Goal: Information Seeking & Learning: Check status

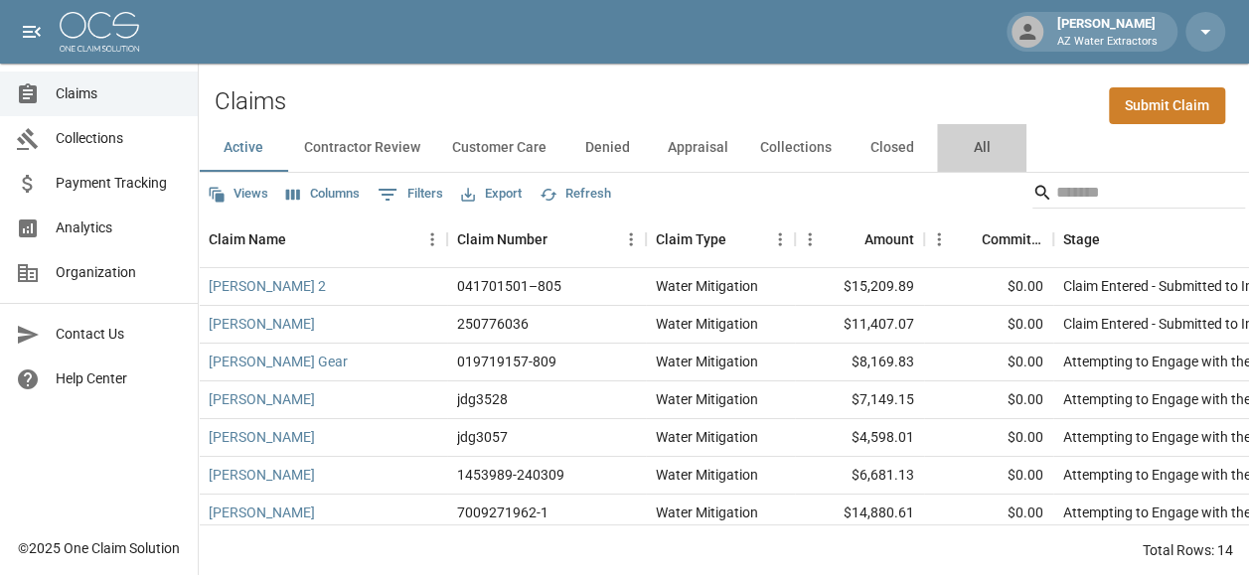
click at [993, 147] on button "All" at bounding box center [981, 148] width 89 height 48
click at [244, 155] on button "Active" at bounding box center [243, 148] width 89 height 48
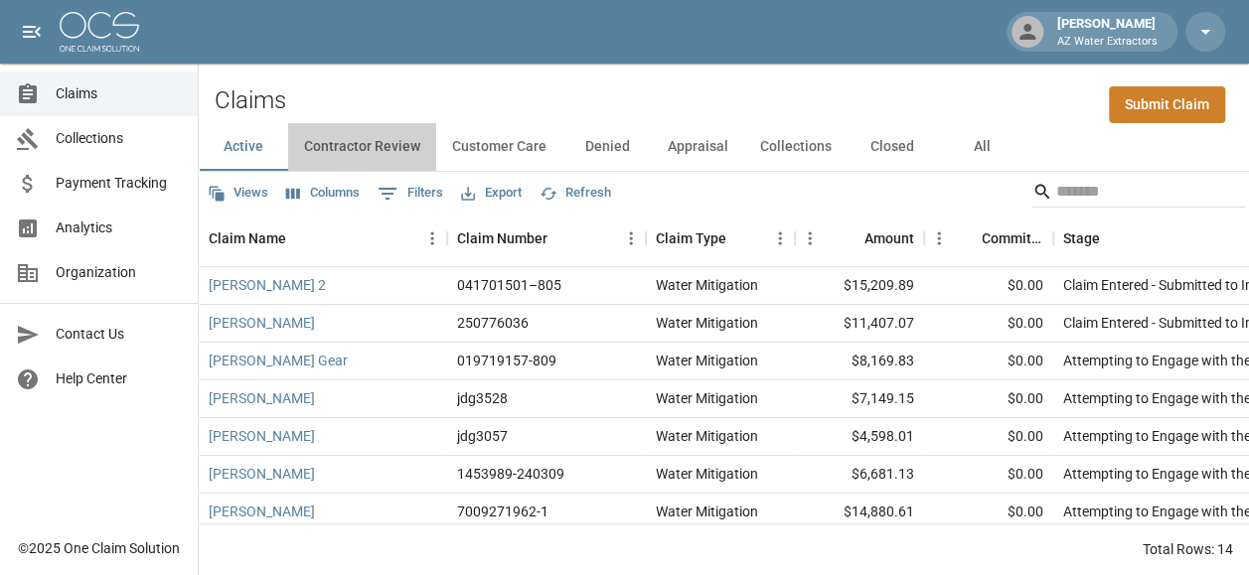
click at [325, 141] on button "Contractor Review" at bounding box center [362, 147] width 148 height 48
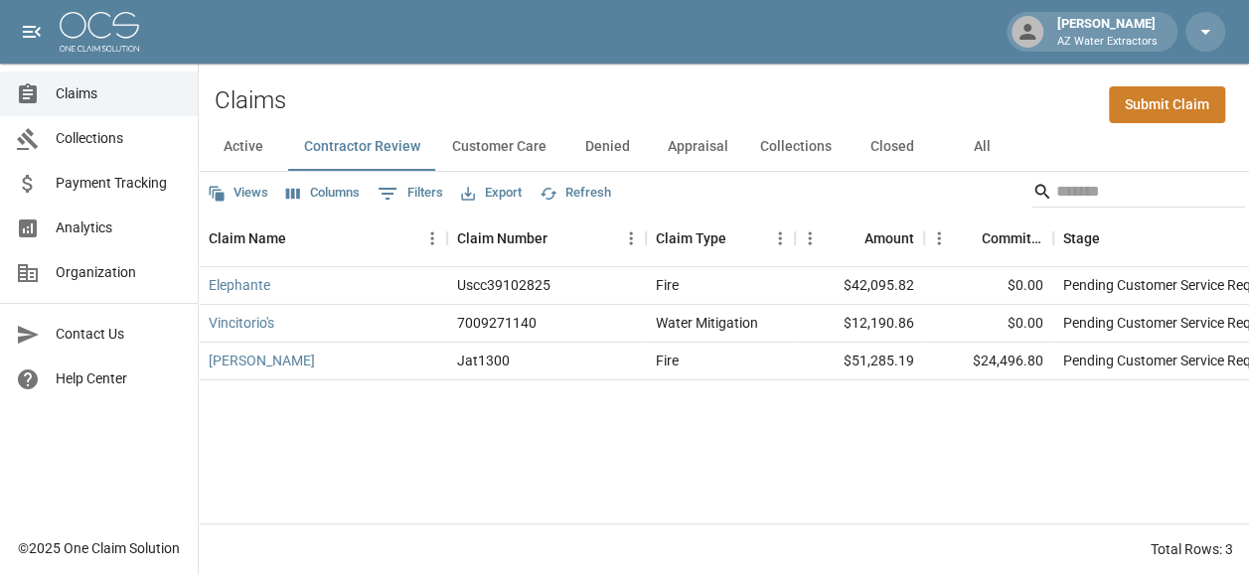
click at [470, 133] on button "Customer Care" at bounding box center [499, 147] width 126 height 48
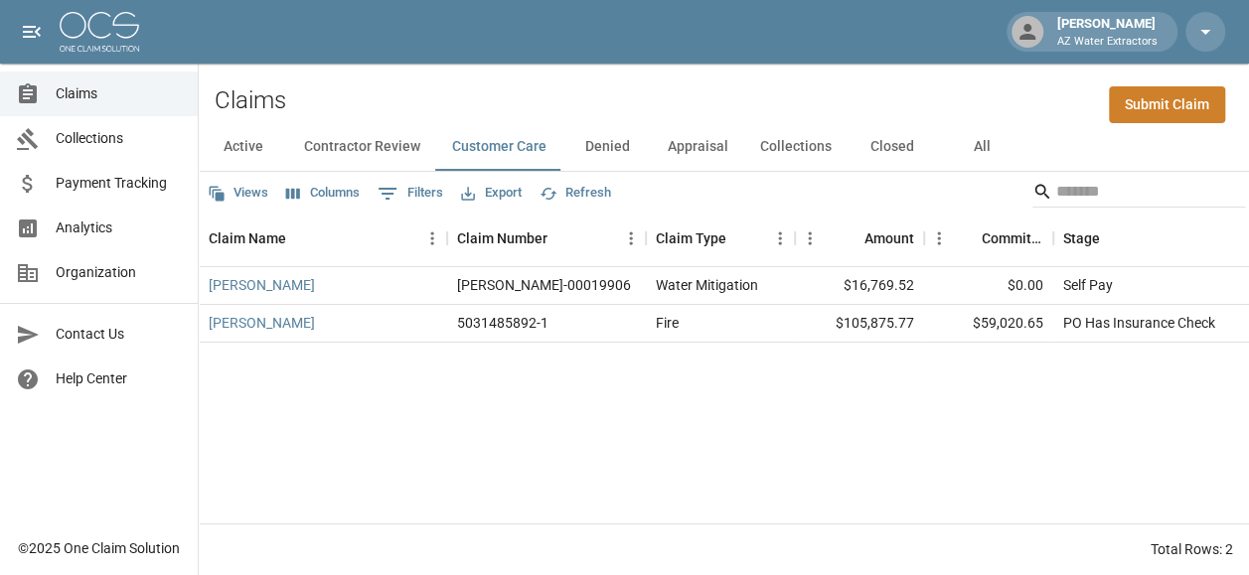
click at [604, 126] on button "Denied" at bounding box center [606, 147] width 89 height 48
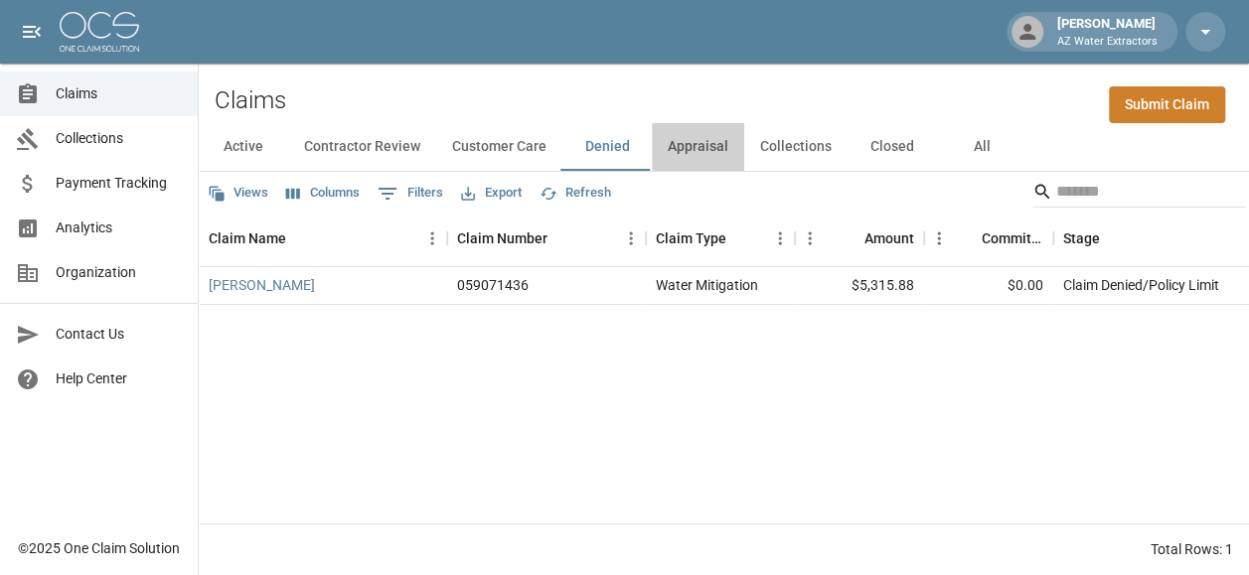
click at [679, 130] on button "Appraisal" at bounding box center [698, 147] width 92 height 48
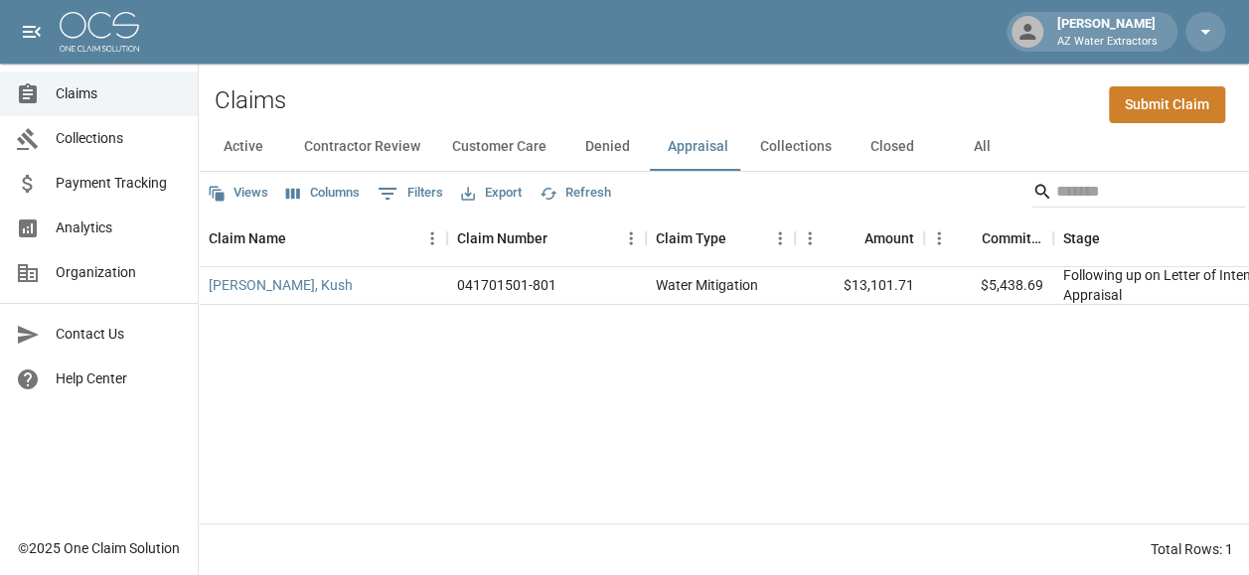
click at [769, 135] on button "Collections" at bounding box center [795, 147] width 103 height 48
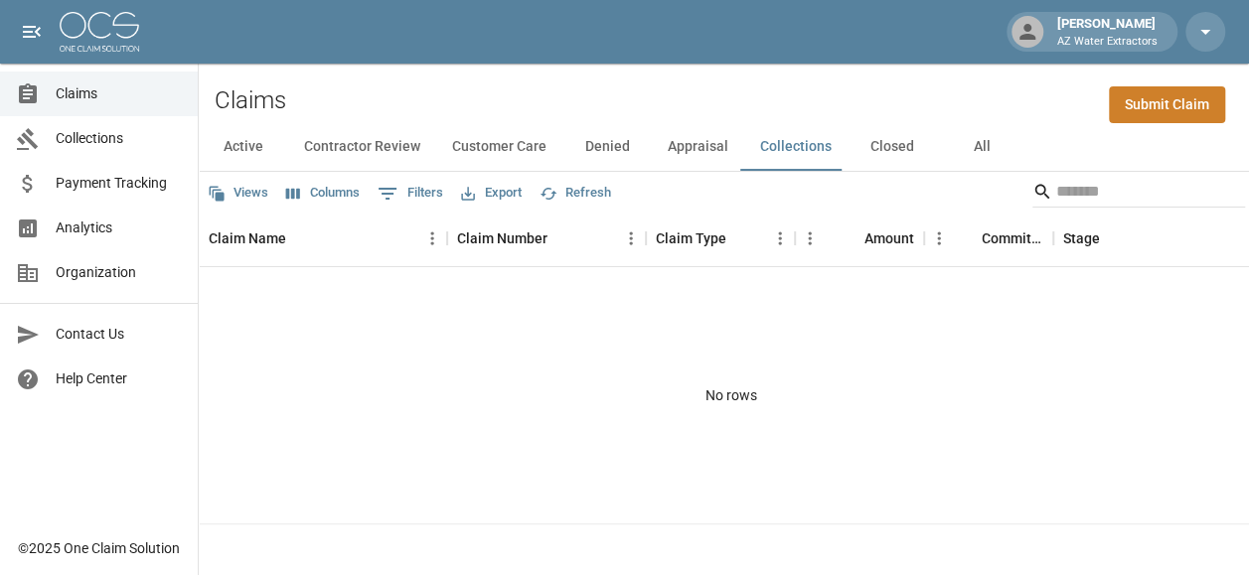
click at [725, 127] on button "Appraisal" at bounding box center [698, 147] width 92 height 48
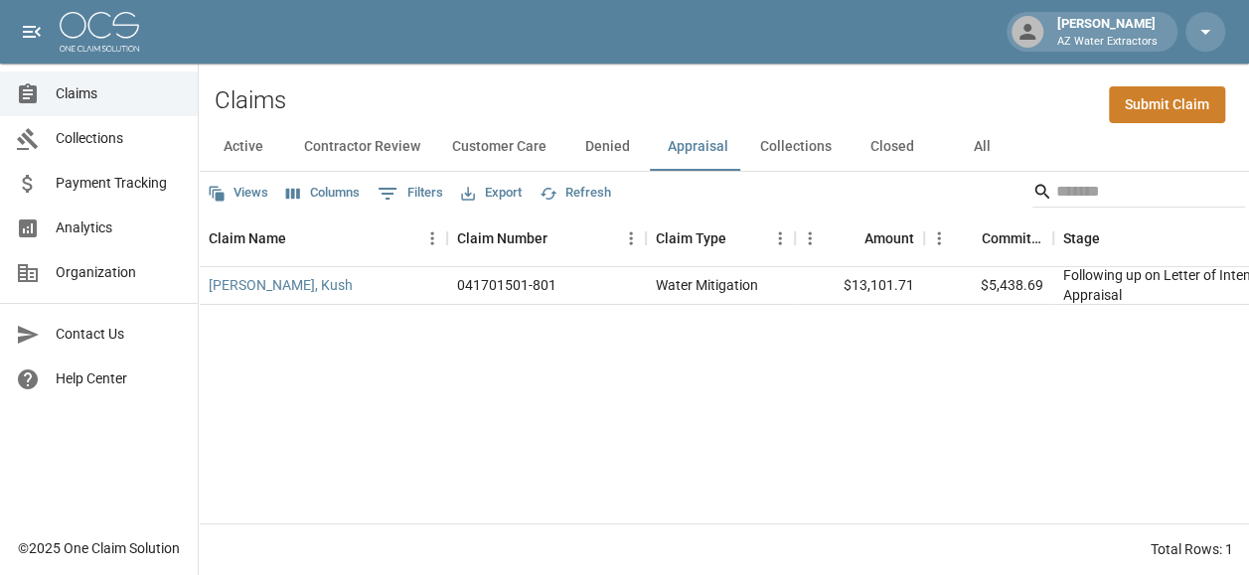
click at [602, 123] on button "Denied" at bounding box center [606, 147] width 89 height 48
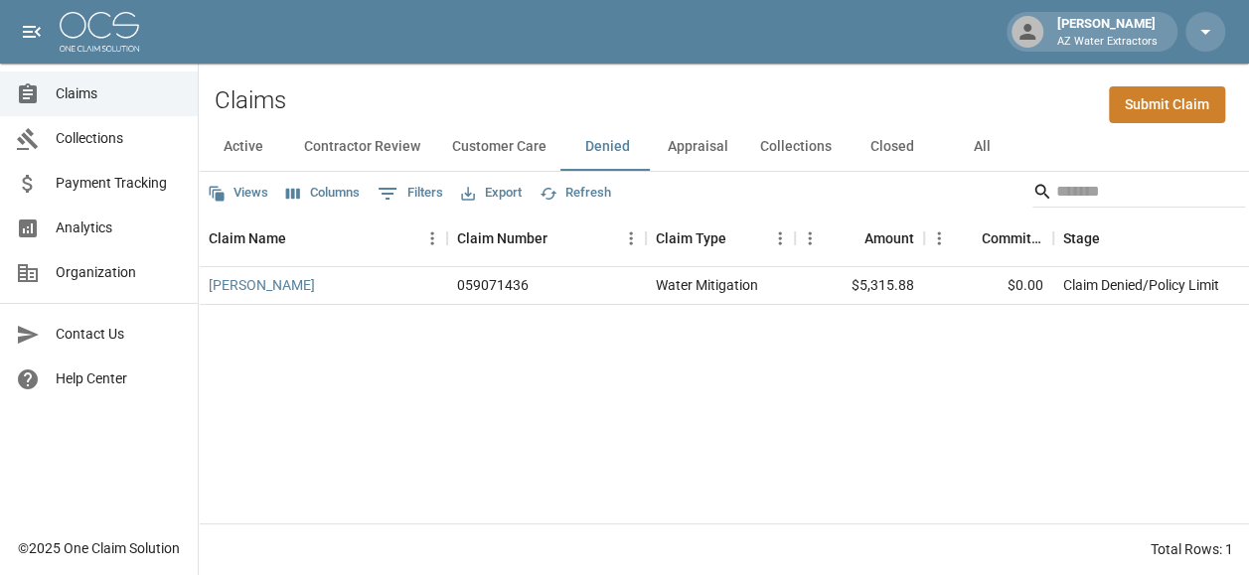
click at [537, 123] on button "Customer Care" at bounding box center [499, 147] width 126 height 48
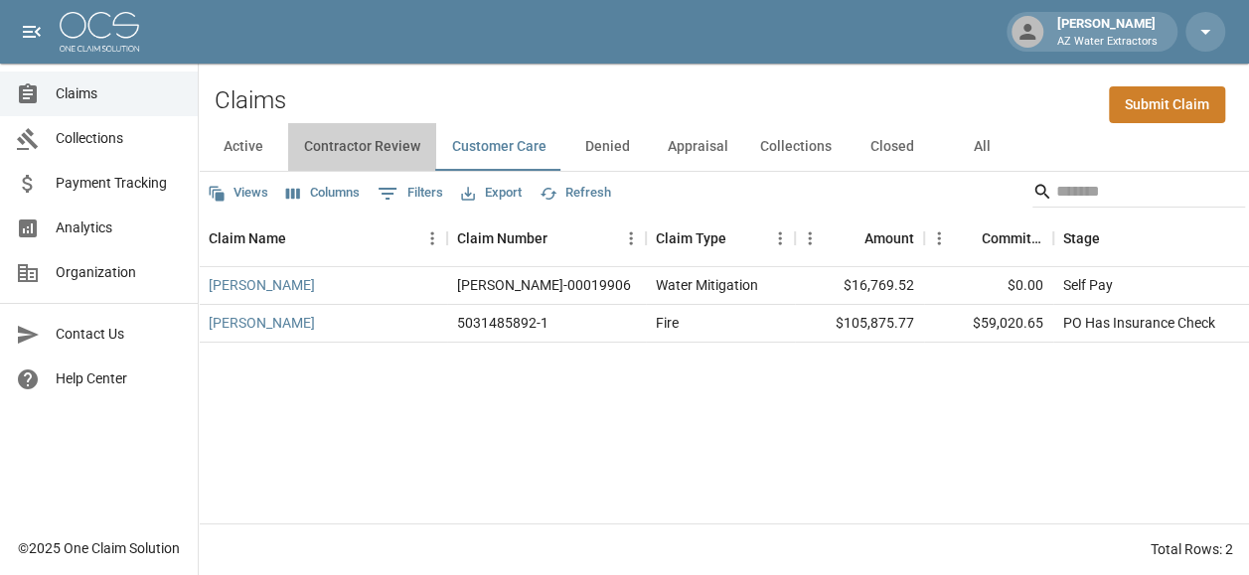
click at [405, 123] on button "Contractor Review" at bounding box center [362, 147] width 148 height 48
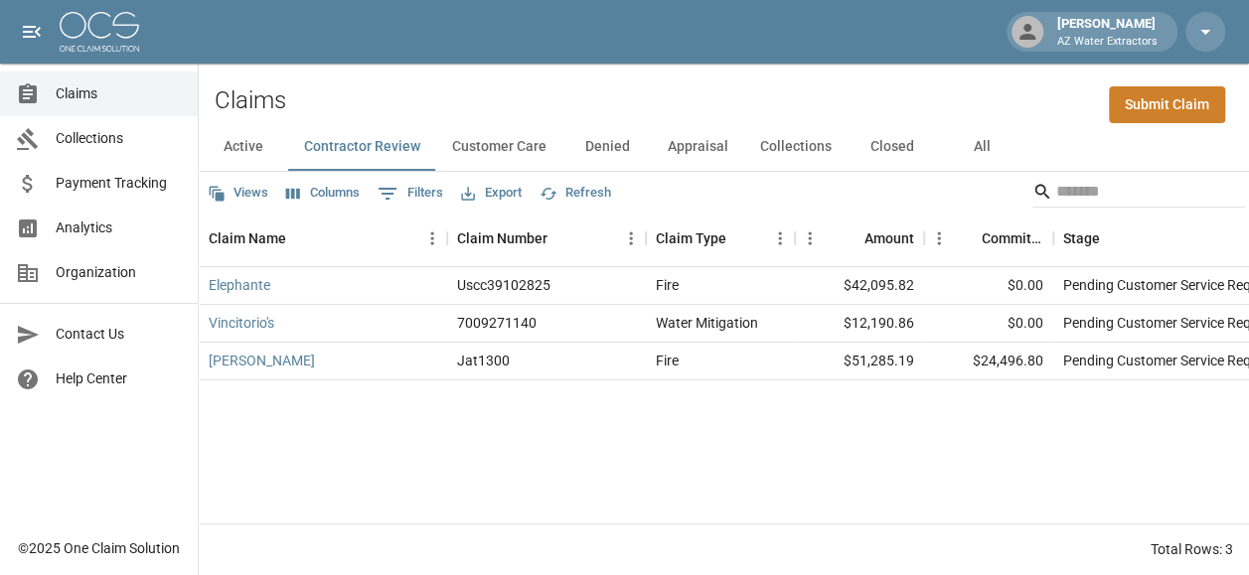
click at [251, 131] on button "Active" at bounding box center [243, 147] width 89 height 48
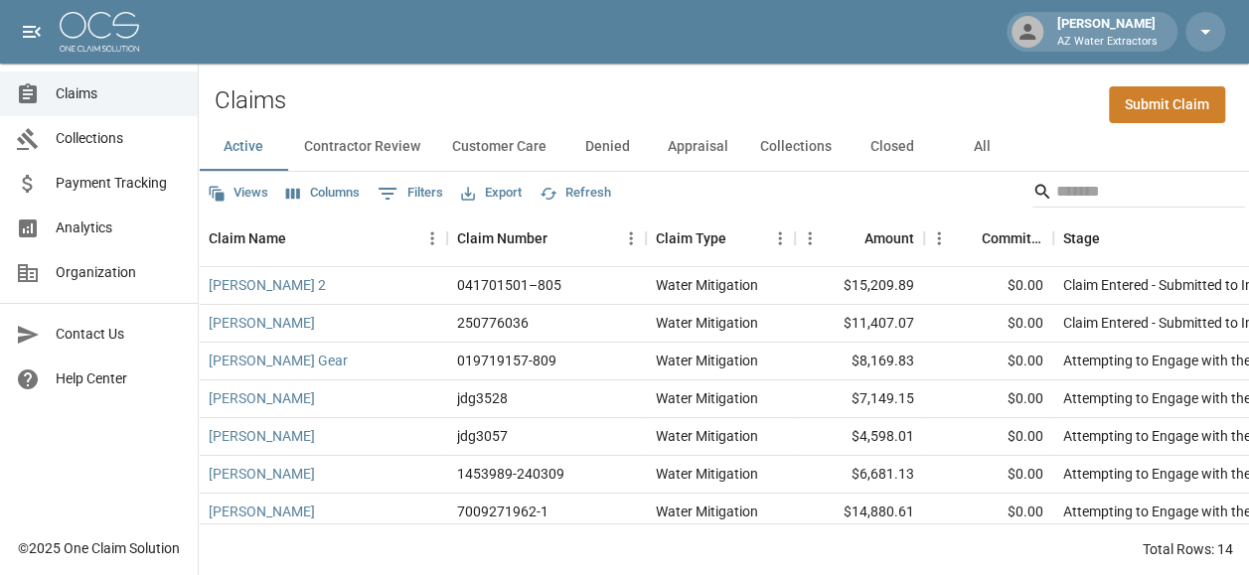
click at [328, 125] on button "Contractor Review" at bounding box center [362, 147] width 148 height 48
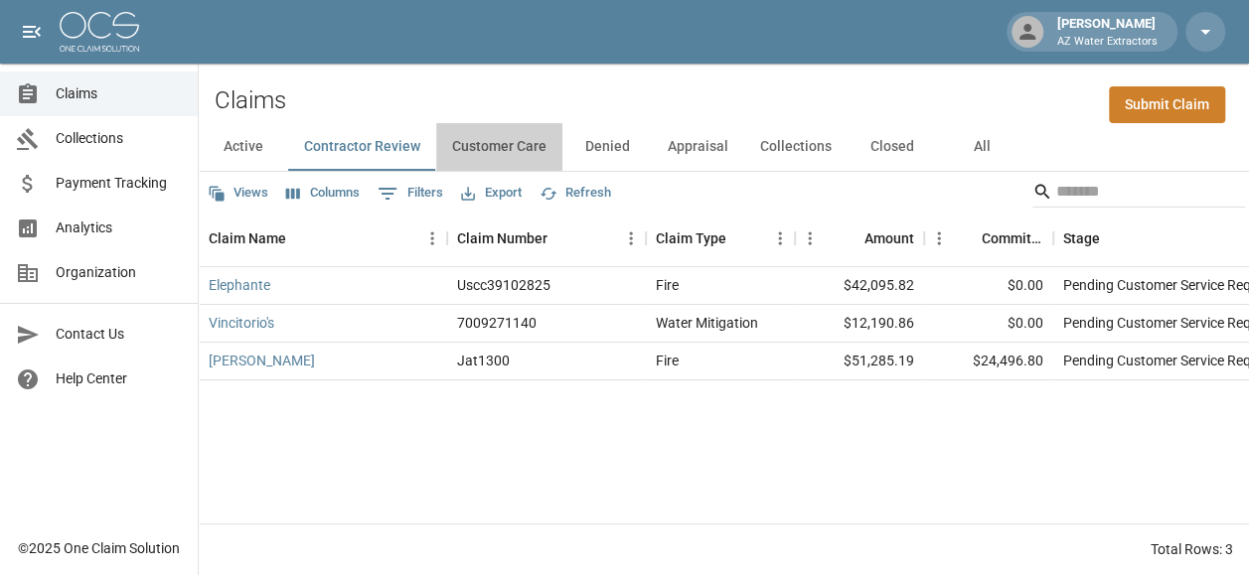
click at [511, 124] on button "Customer Care" at bounding box center [499, 147] width 126 height 48
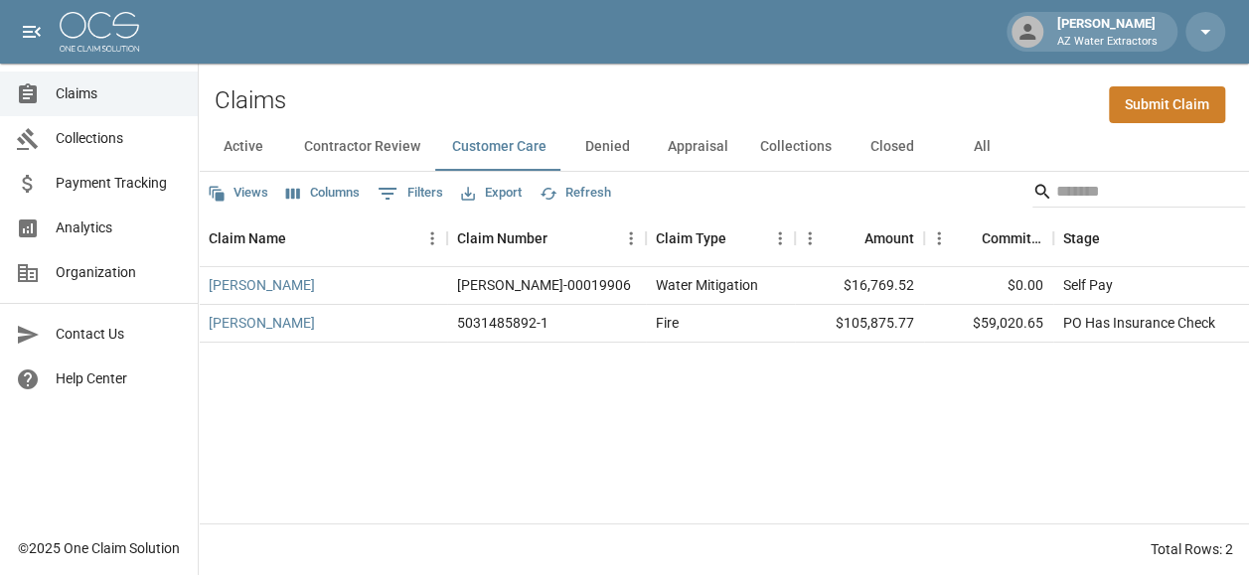
click at [618, 129] on button "Denied" at bounding box center [606, 147] width 89 height 48
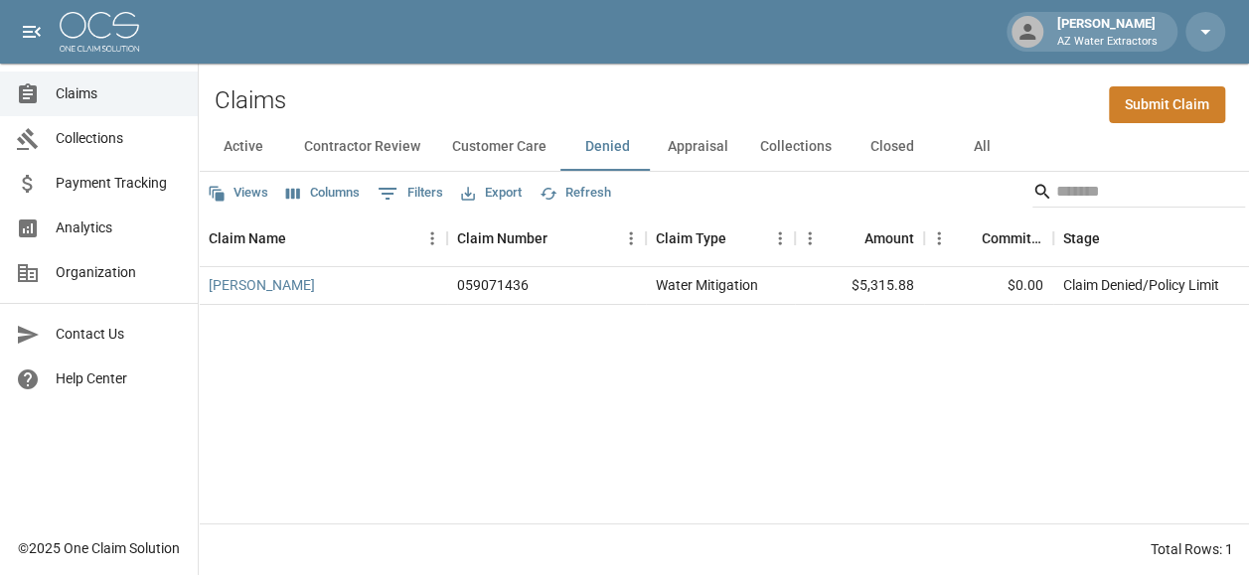
click at [526, 136] on button "Customer Care" at bounding box center [499, 147] width 126 height 48
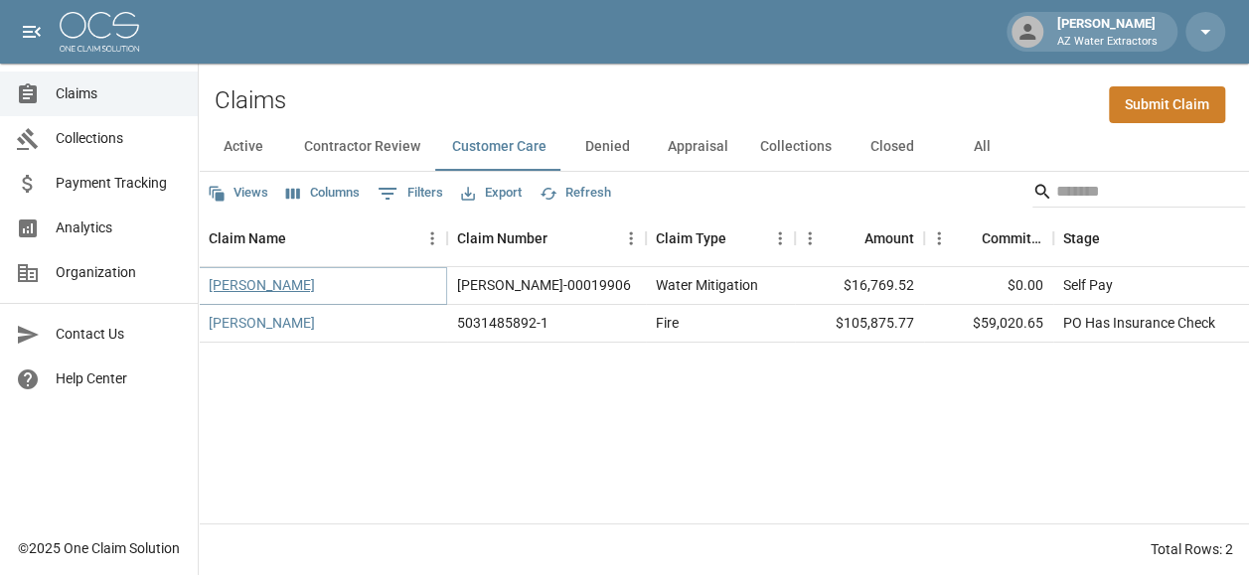
click at [230, 275] on link "[PERSON_NAME]" at bounding box center [262, 285] width 106 height 20
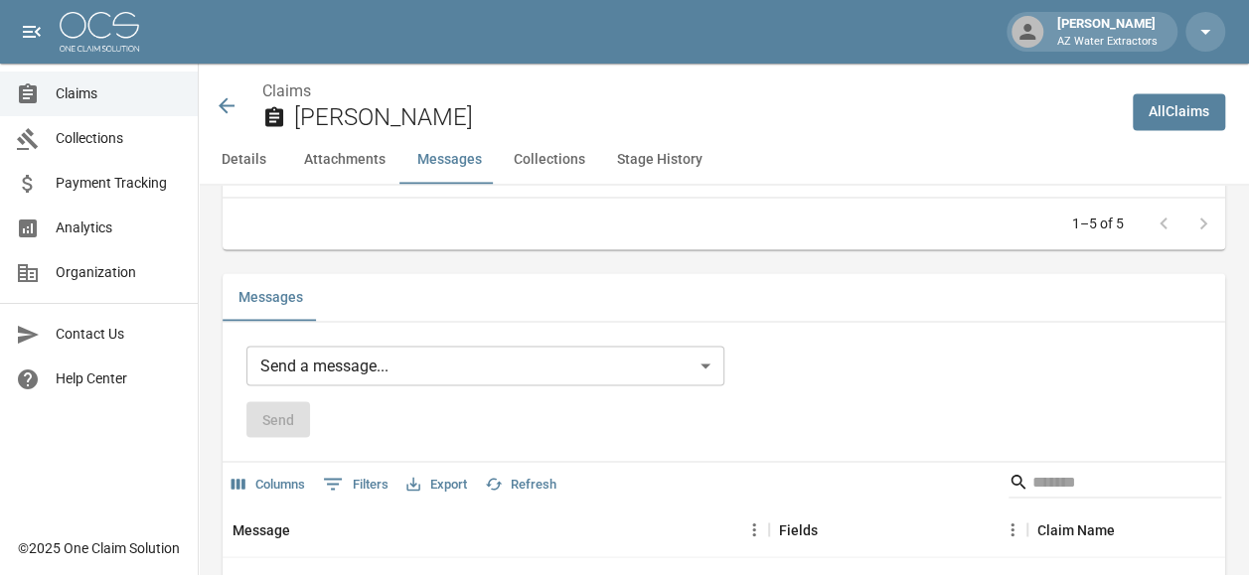
scroll to position [1438, 0]
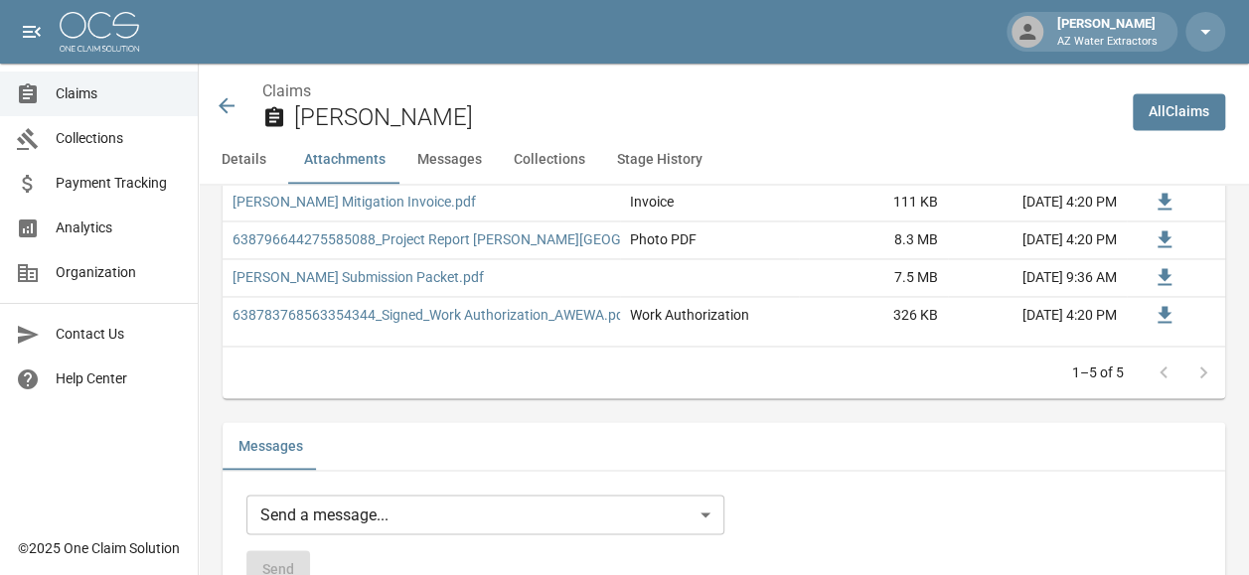
click at [464, 489] on body "[PERSON_NAME] AZ Water Extractors Claims Collections Payment Tracking Analytics…" at bounding box center [624, 226] width 1249 height 3329
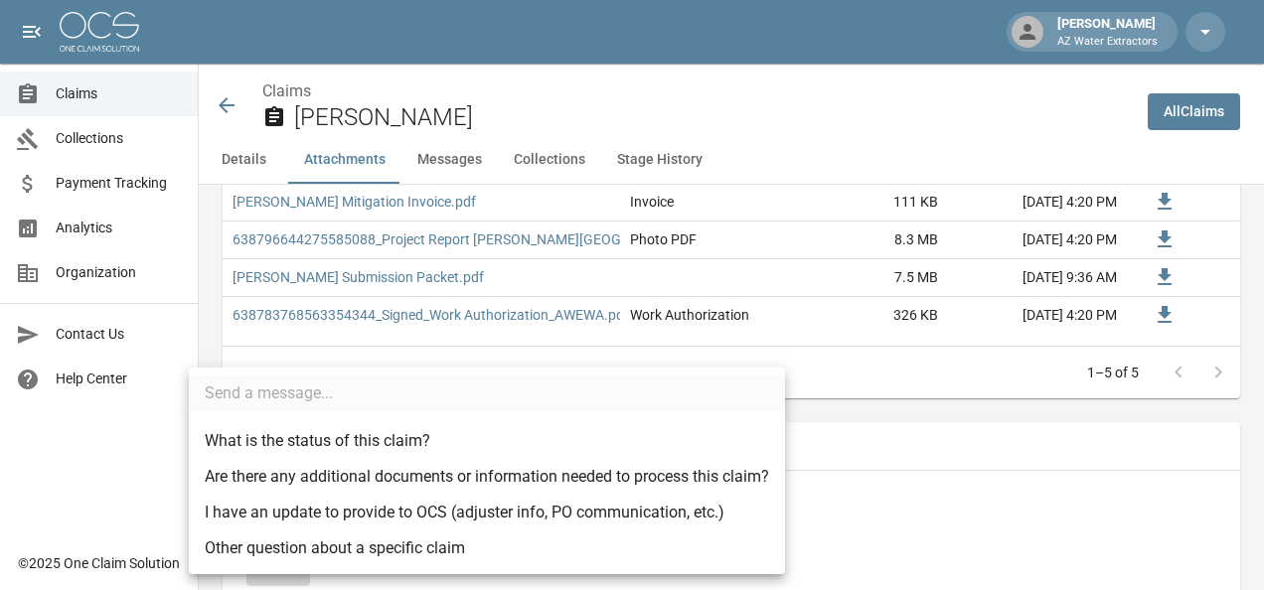
click at [399, 430] on li "What is the status of this claim?" at bounding box center [487, 441] width 596 height 36
type input "**********"
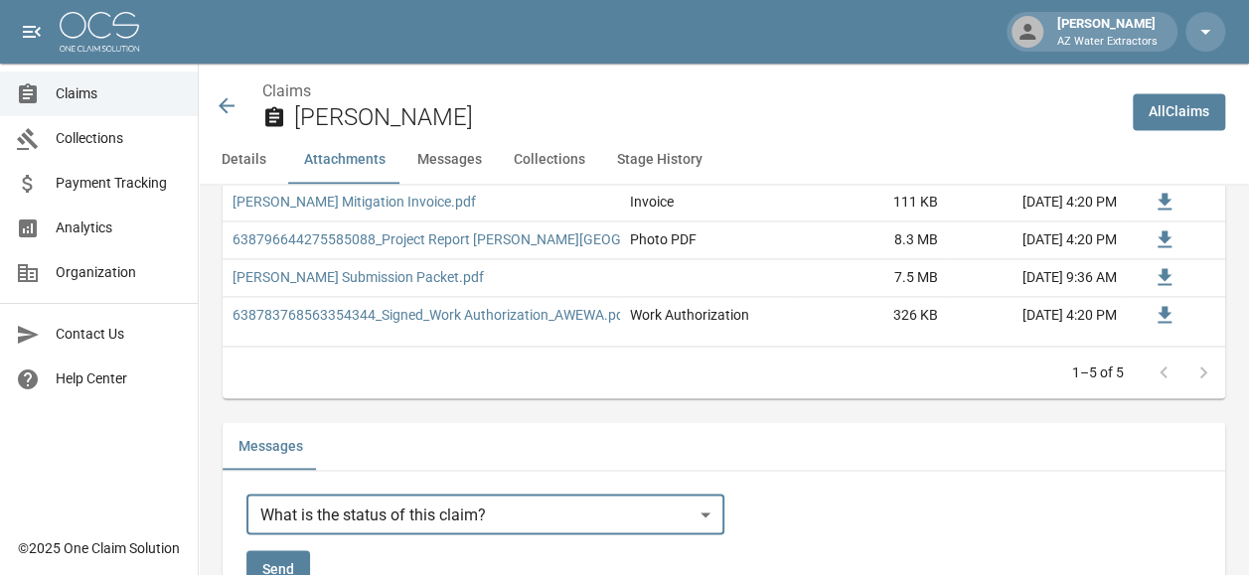
click at [274, 550] on button "Send" at bounding box center [278, 568] width 64 height 37
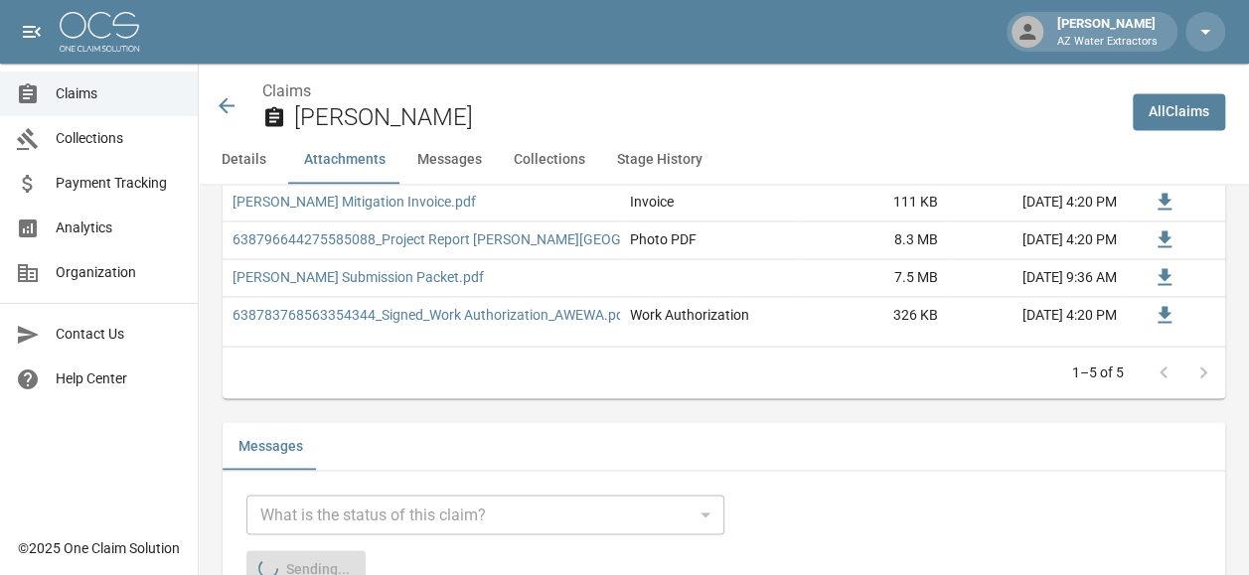
click at [226, 99] on icon at bounding box center [227, 105] width 16 height 16
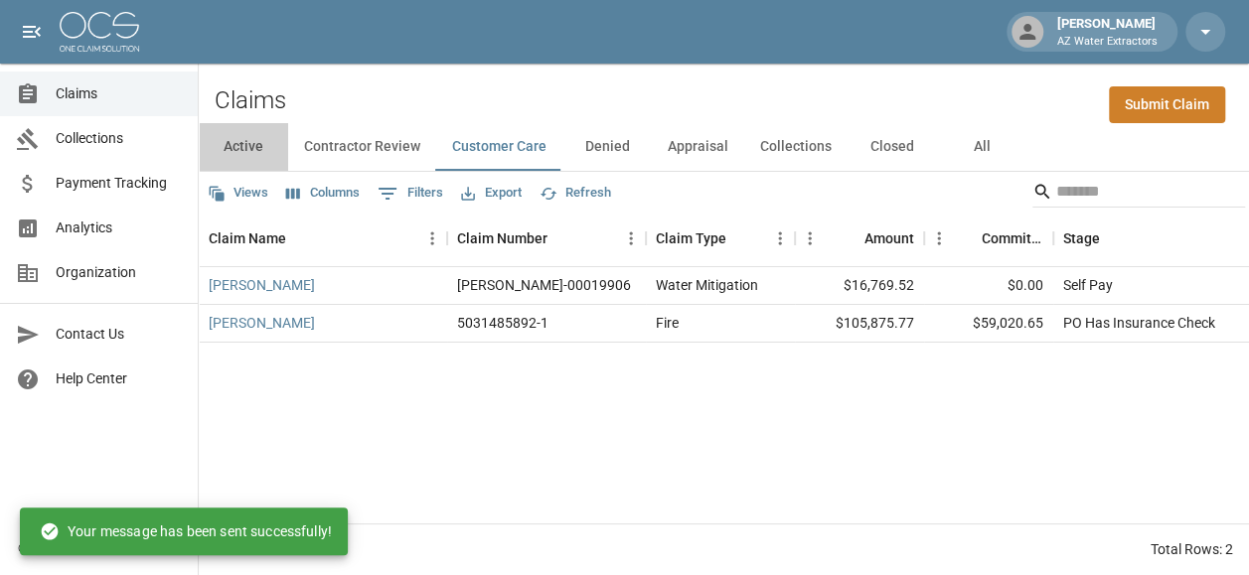
click at [252, 123] on button "Active" at bounding box center [243, 147] width 89 height 48
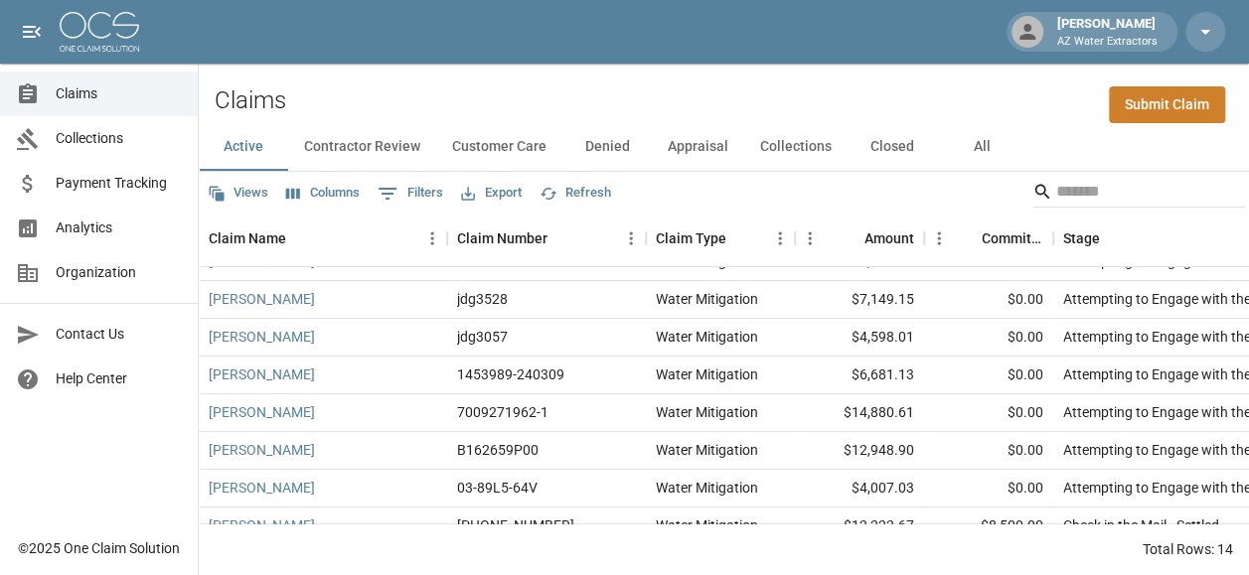
scroll to position [272, 0]
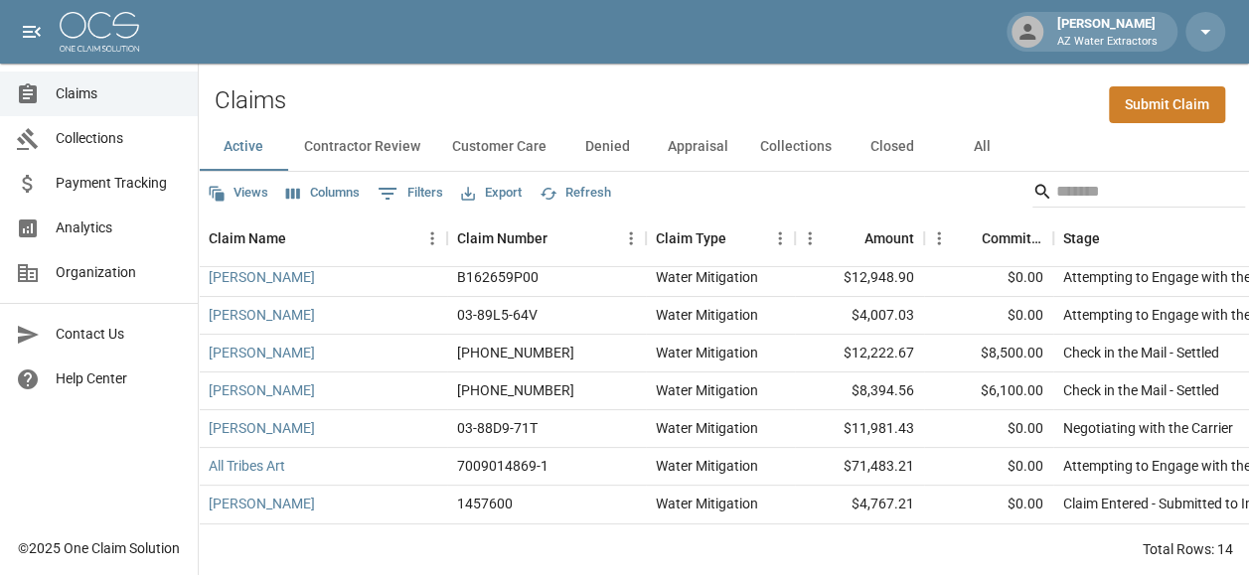
click at [370, 143] on button "Contractor Review" at bounding box center [362, 147] width 148 height 48
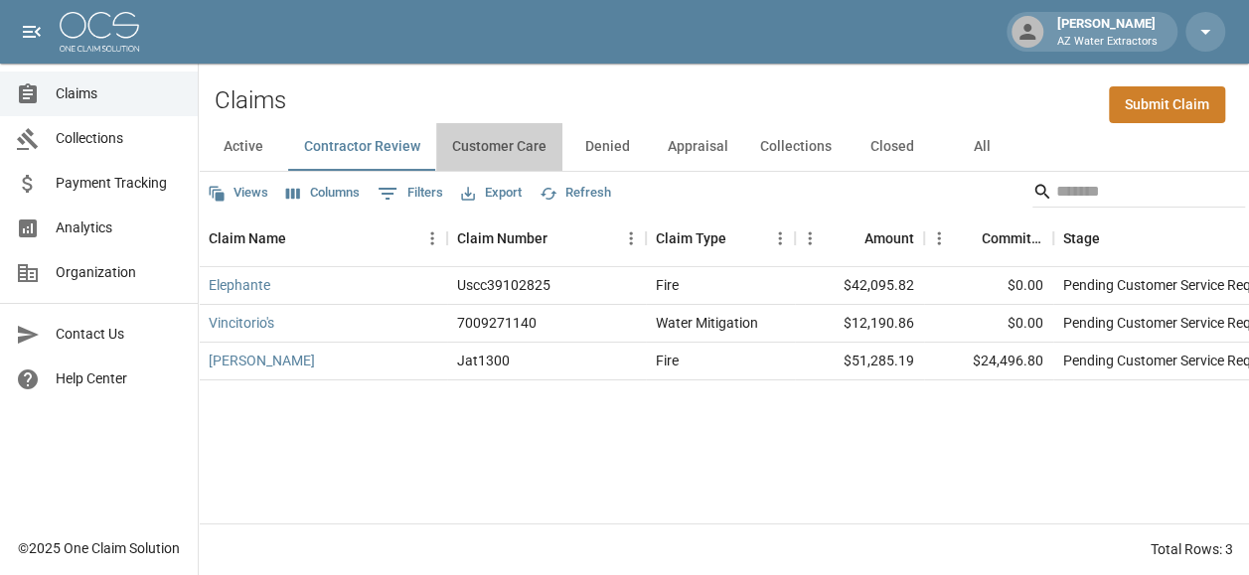
click at [481, 133] on button "Customer Care" at bounding box center [499, 147] width 126 height 48
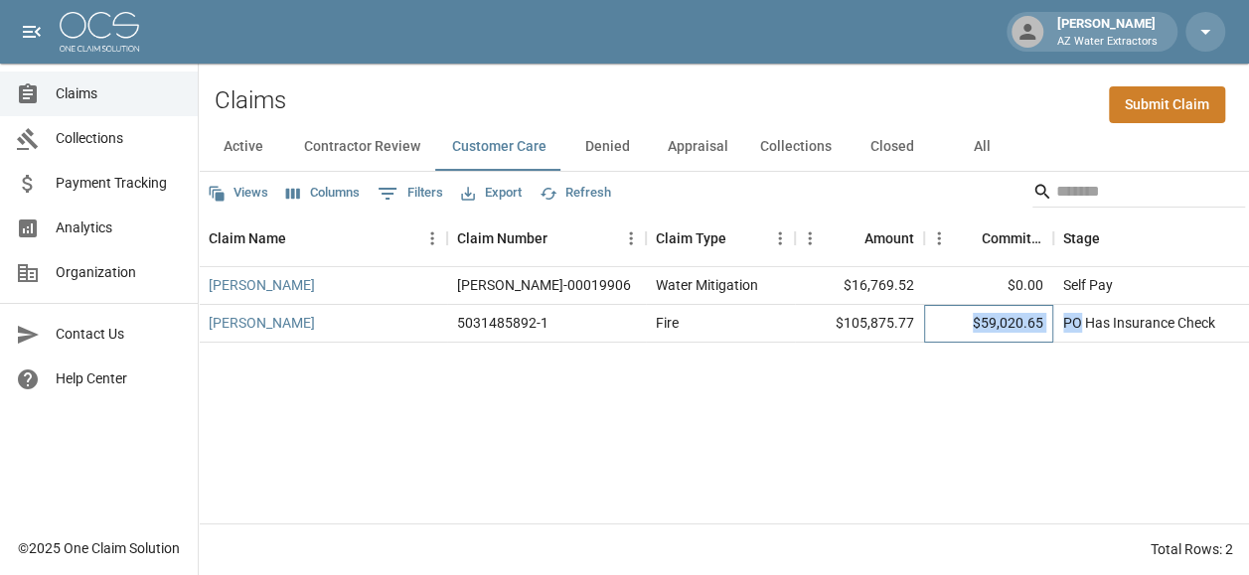
drag, startPoint x: 978, startPoint y: 306, endPoint x: 1078, endPoint y: 300, distance: 99.5
click at [1078, 305] on div "[PERSON_NAME] 5031485892-1 Fire $105,875.77 $59,020.65 PO Has Insurance Check […" at bounding box center [1128, 324] width 1858 height 38
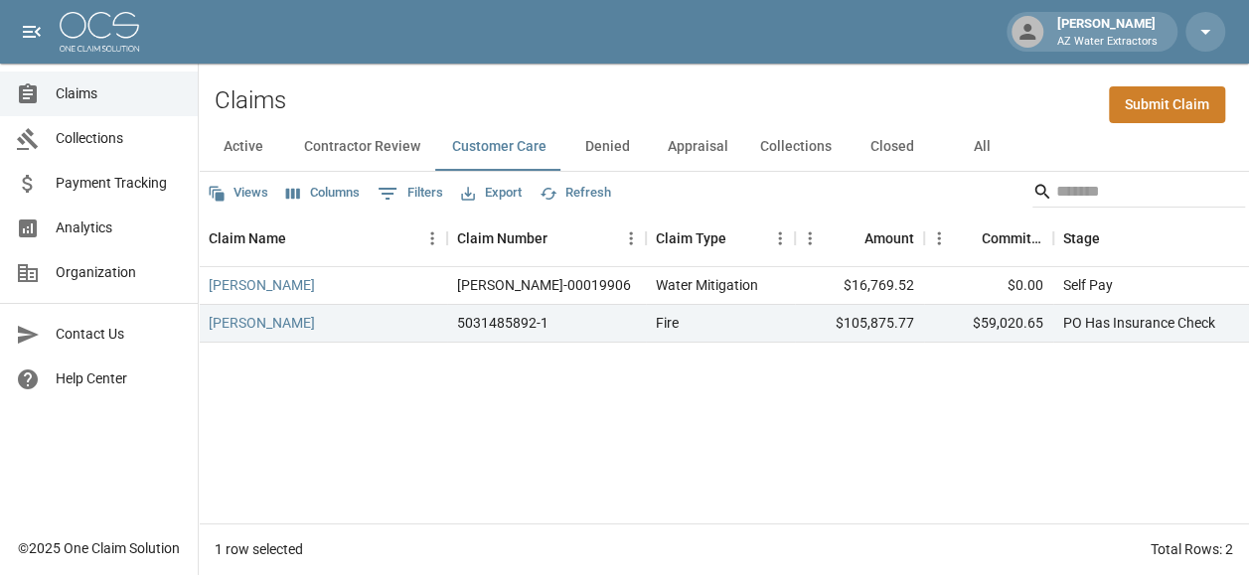
drag, startPoint x: 1078, startPoint y: 300, endPoint x: 1057, endPoint y: 393, distance: 95.7
click at [1057, 393] on div "Jem [PERSON_NAME]-00019906 Water Mitigation $16,769.52 $0.00 Self Pay [DATE] 4:…" at bounding box center [1128, 395] width 1858 height 256
drag, startPoint x: 978, startPoint y: 303, endPoint x: 1043, endPoint y: 299, distance: 64.7
click at [1043, 305] on div "$59,020.65" at bounding box center [988, 324] width 129 height 38
drag, startPoint x: 845, startPoint y: 298, endPoint x: 937, endPoint y: 311, distance: 92.3
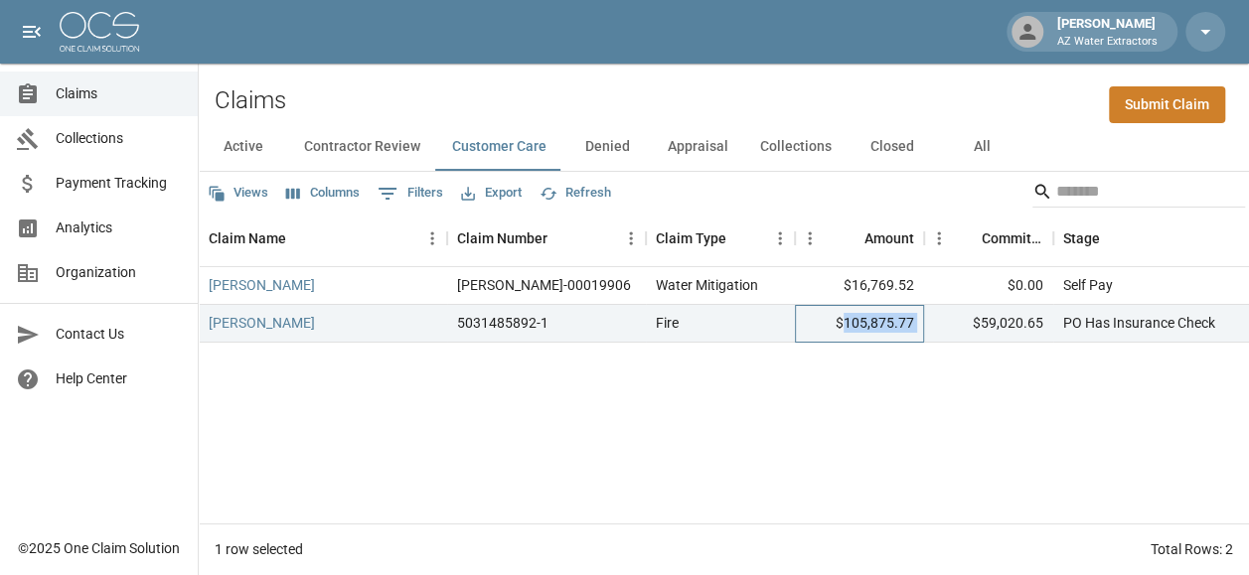
click at [937, 311] on div "[PERSON_NAME] 5031485892-1 Fire $105,875.77 $59,020.65 PO Has Insurance Check […" at bounding box center [1128, 324] width 1858 height 38
drag, startPoint x: 937, startPoint y: 311, endPoint x: 991, endPoint y: 305, distance: 55.0
click at [991, 305] on div "$59,020.65" at bounding box center [988, 324] width 129 height 38
drag, startPoint x: 987, startPoint y: 304, endPoint x: 1071, endPoint y: 299, distance: 83.6
click at [1071, 305] on div "[PERSON_NAME] 5031485892-1 Fire $105,875.77 $59,020.65 PO Has Insurance Check […" at bounding box center [1128, 324] width 1858 height 38
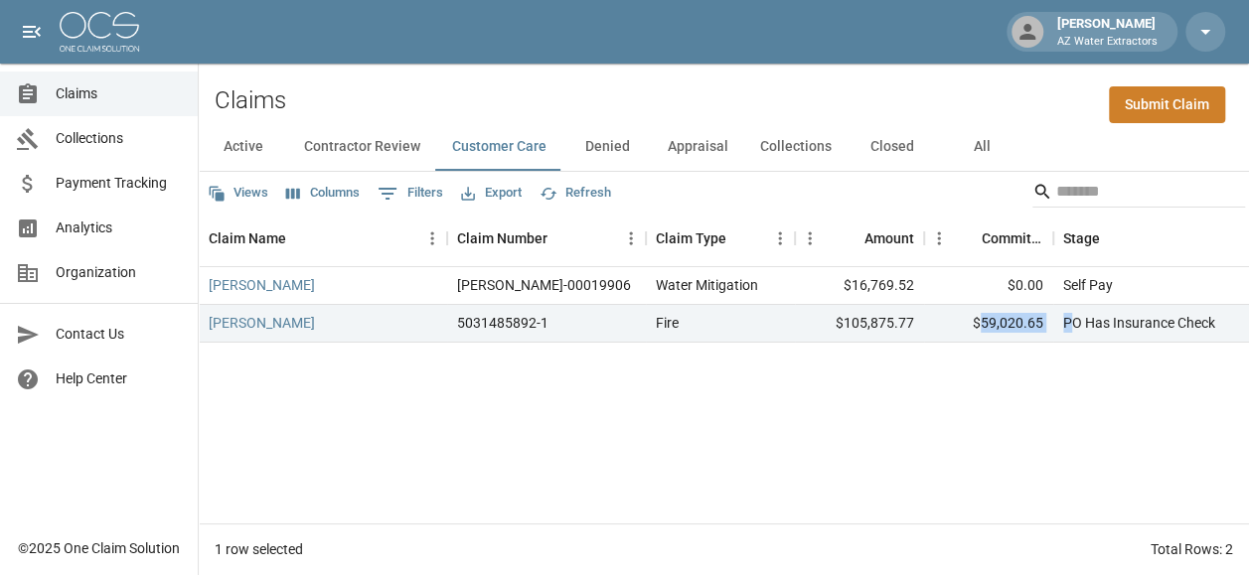
drag, startPoint x: 1071, startPoint y: 299, endPoint x: 1125, endPoint y: 363, distance: 83.2
click at [1125, 363] on div "Jem [PERSON_NAME]-00019906 Water Mitigation $16,769.52 $0.00 Self Pay [DATE] 4:…" at bounding box center [1128, 395] width 1858 height 256
drag, startPoint x: 1059, startPoint y: 319, endPoint x: 1225, endPoint y: 310, distance: 166.1
click at [1225, 310] on div "PO Has Insurance Check" at bounding box center [1202, 324] width 298 height 38
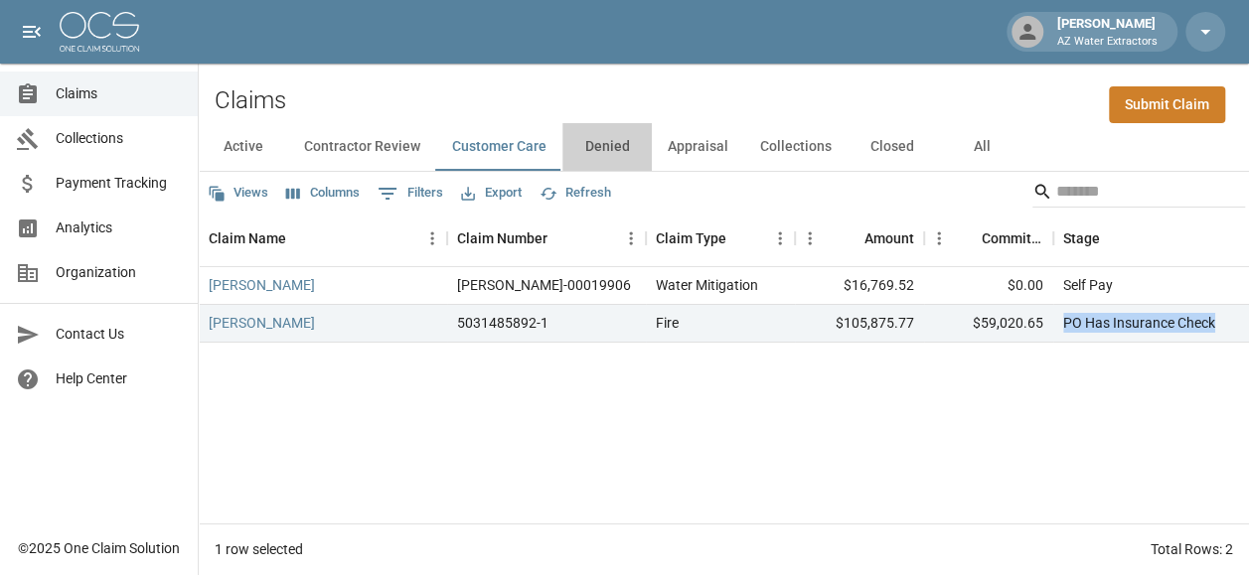
click at [628, 143] on button "Denied" at bounding box center [606, 147] width 89 height 48
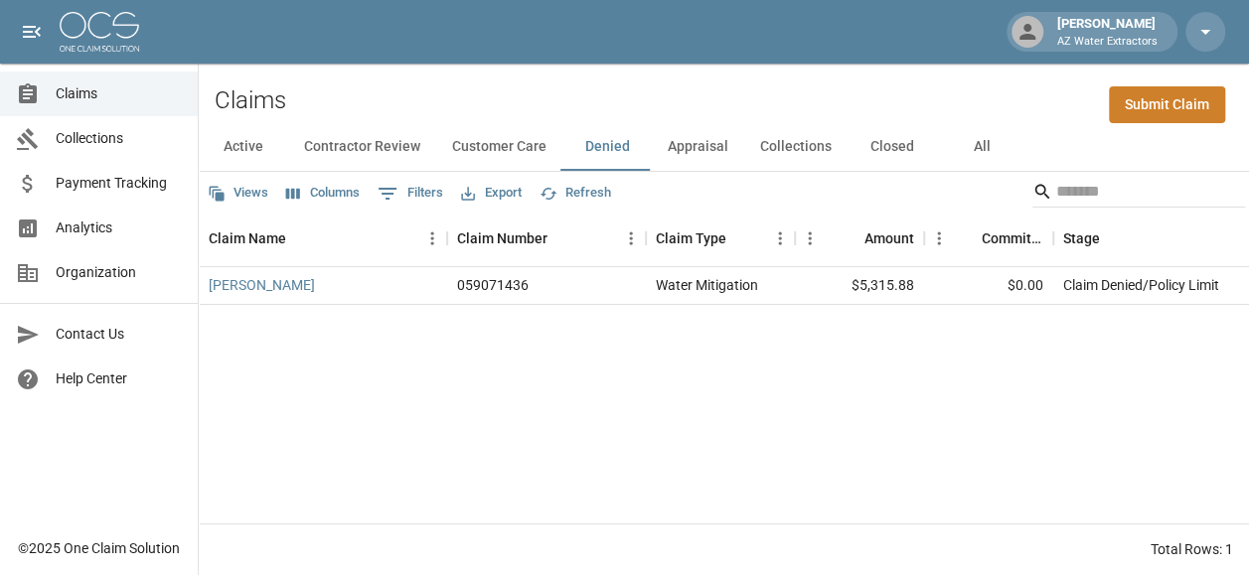
click at [676, 142] on button "Appraisal" at bounding box center [698, 147] width 92 height 48
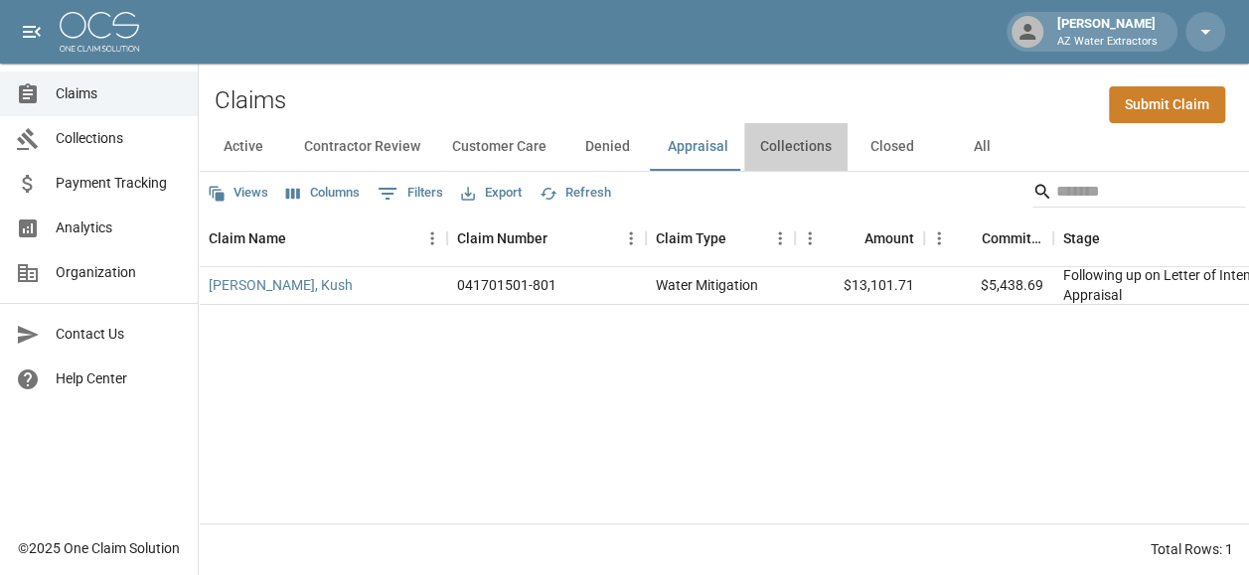
click at [786, 150] on button "Collections" at bounding box center [795, 147] width 103 height 48
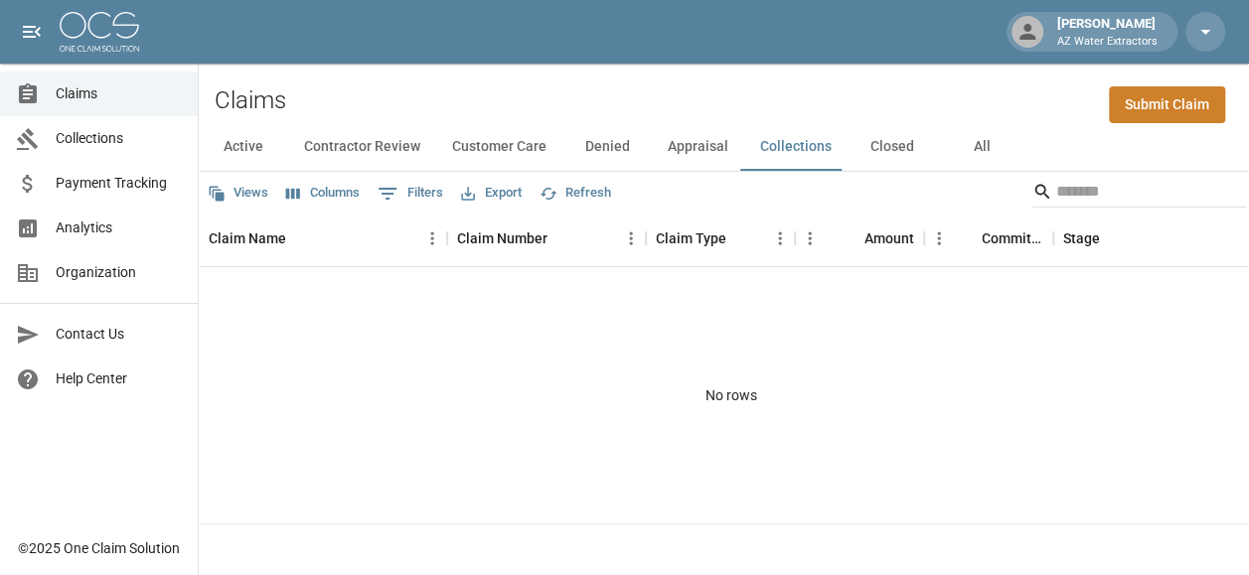
drag, startPoint x: 816, startPoint y: 150, endPoint x: 856, endPoint y: 139, distance: 42.2
click at [817, 150] on button "Collections" at bounding box center [795, 147] width 103 height 48
click at [903, 128] on button "Closed" at bounding box center [891, 147] width 89 height 48
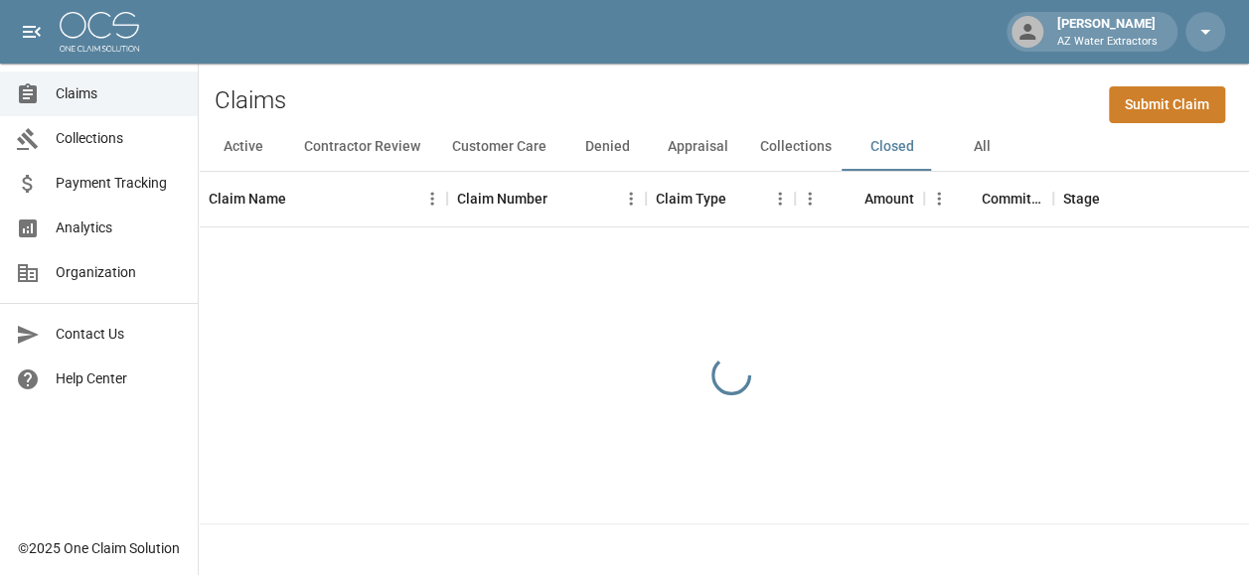
click at [1031, 145] on div "Active Contractor Review Customer Care Denied Appraisal Collections Closed All" at bounding box center [724, 147] width 1050 height 48
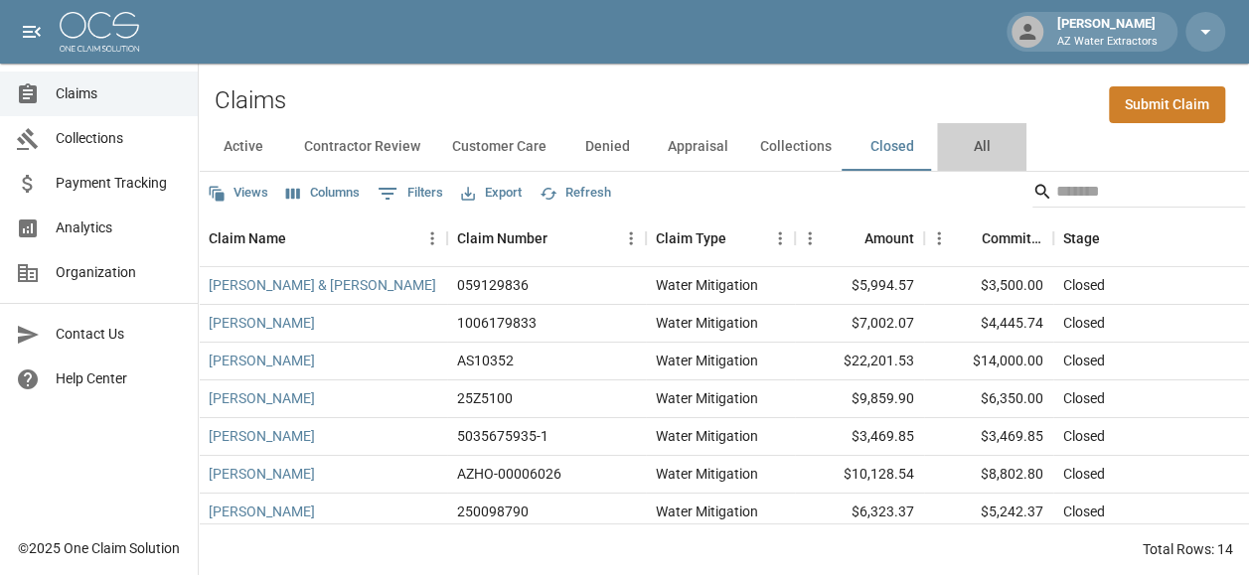
click at [987, 123] on button "All" at bounding box center [981, 147] width 89 height 48
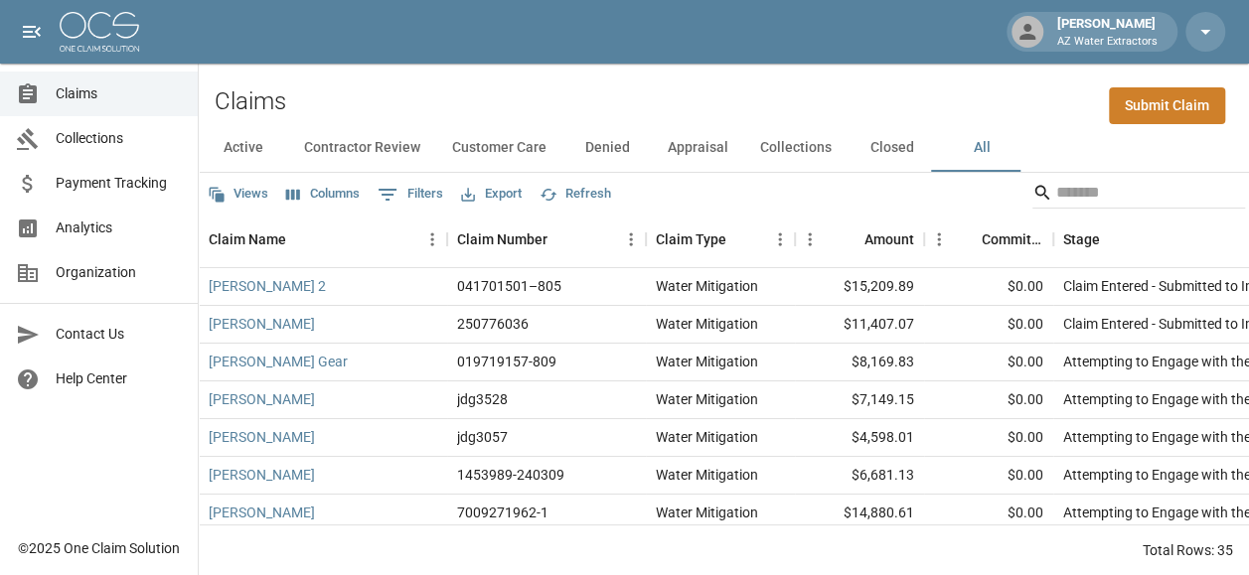
click at [98, 129] on span "Collections" at bounding box center [119, 138] width 126 height 21
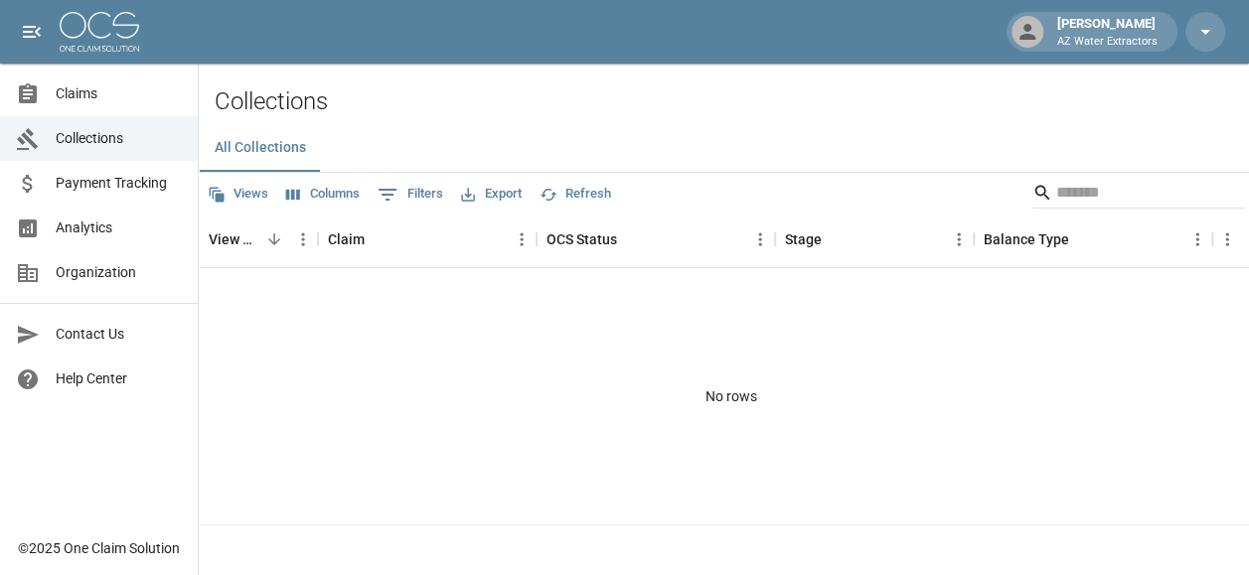
click at [127, 156] on link "Collections" at bounding box center [99, 138] width 198 height 45
click at [125, 161] on link "Payment Tracking" at bounding box center [99, 183] width 198 height 45
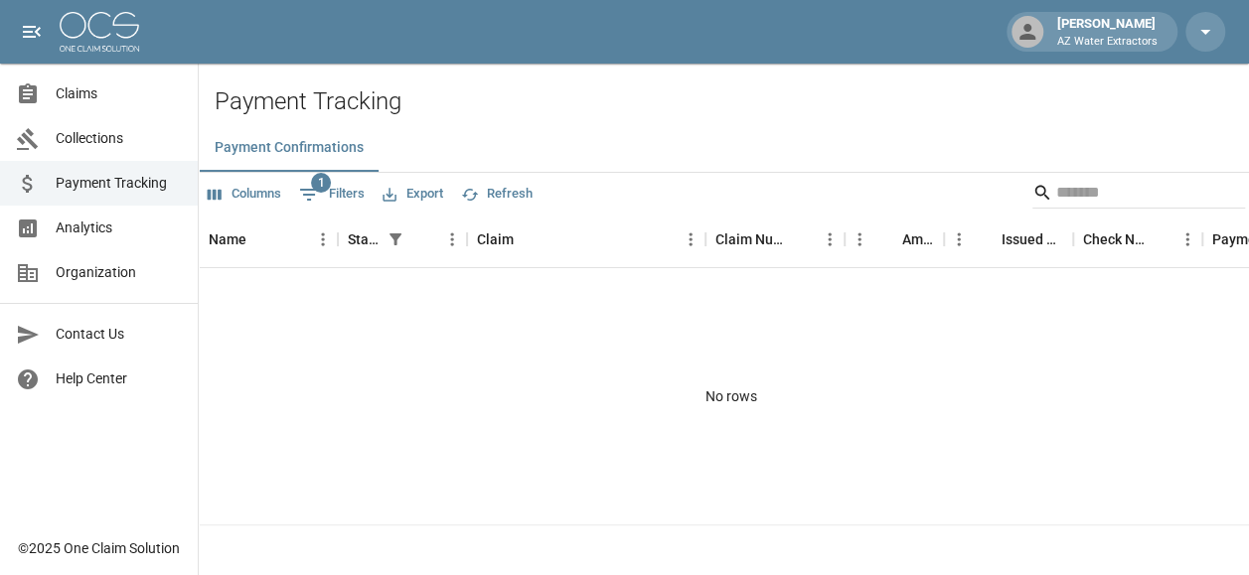
click at [125, 230] on span "Analytics" at bounding box center [119, 228] width 126 height 21
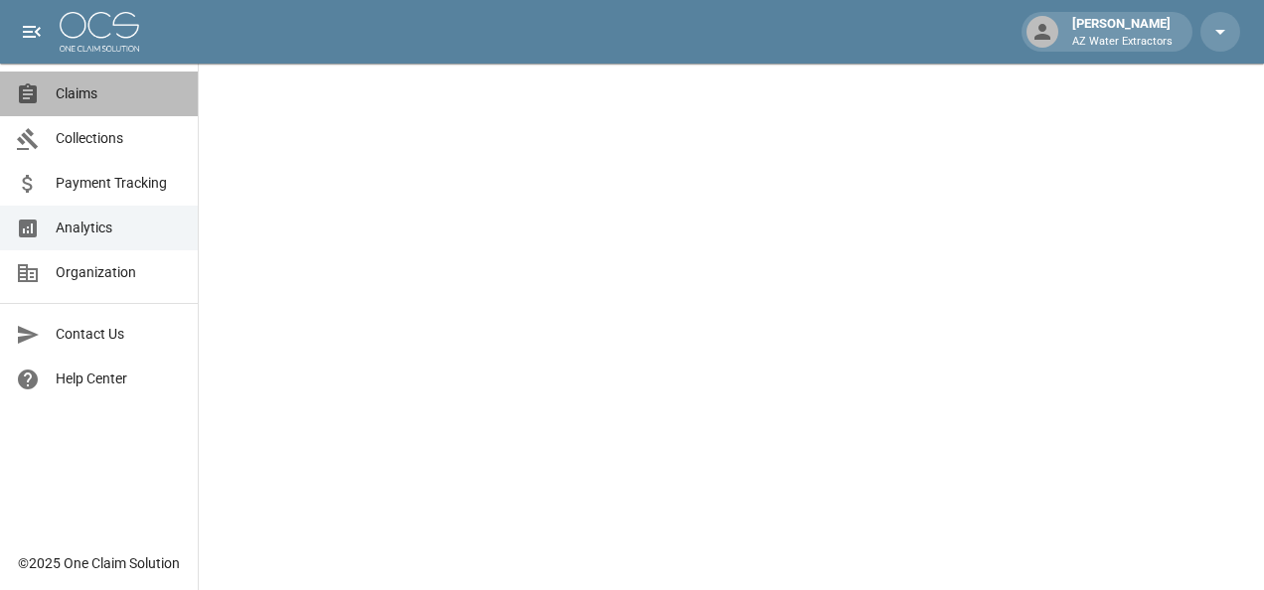
click at [120, 82] on link "Claims" at bounding box center [99, 94] width 198 height 45
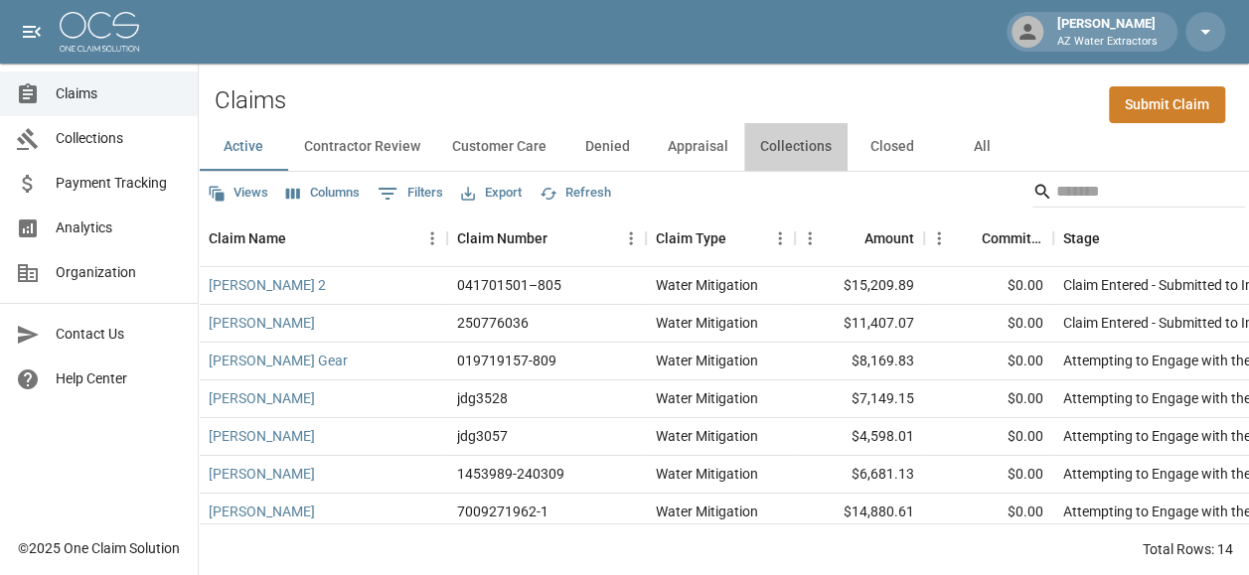
click at [797, 125] on button "Collections" at bounding box center [795, 147] width 103 height 48
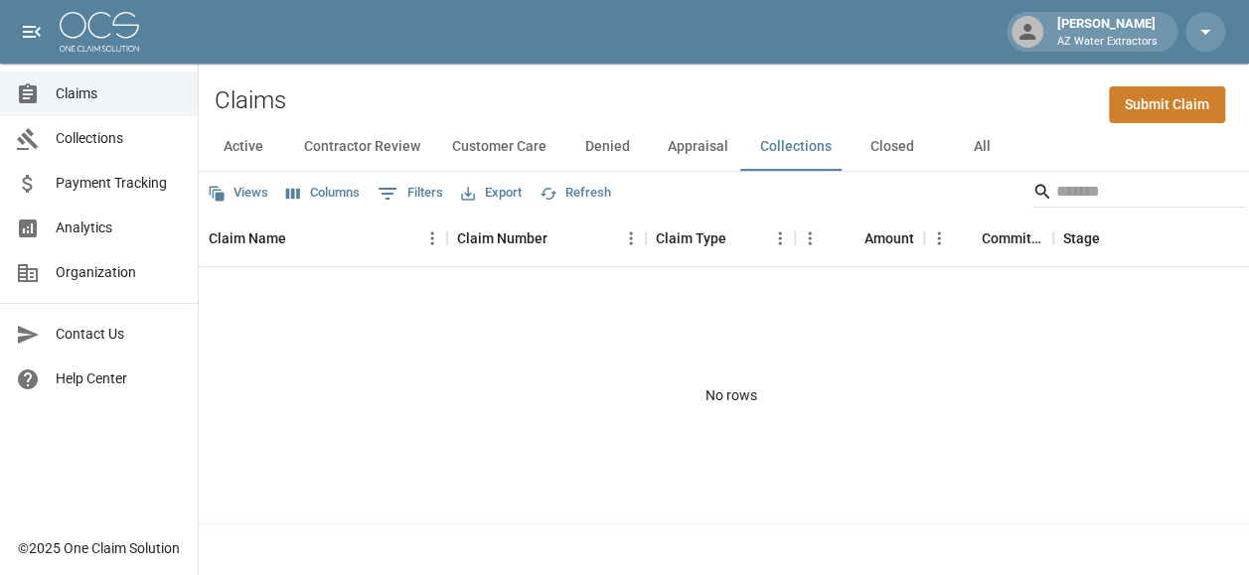
click at [706, 127] on button "Appraisal" at bounding box center [698, 147] width 92 height 48
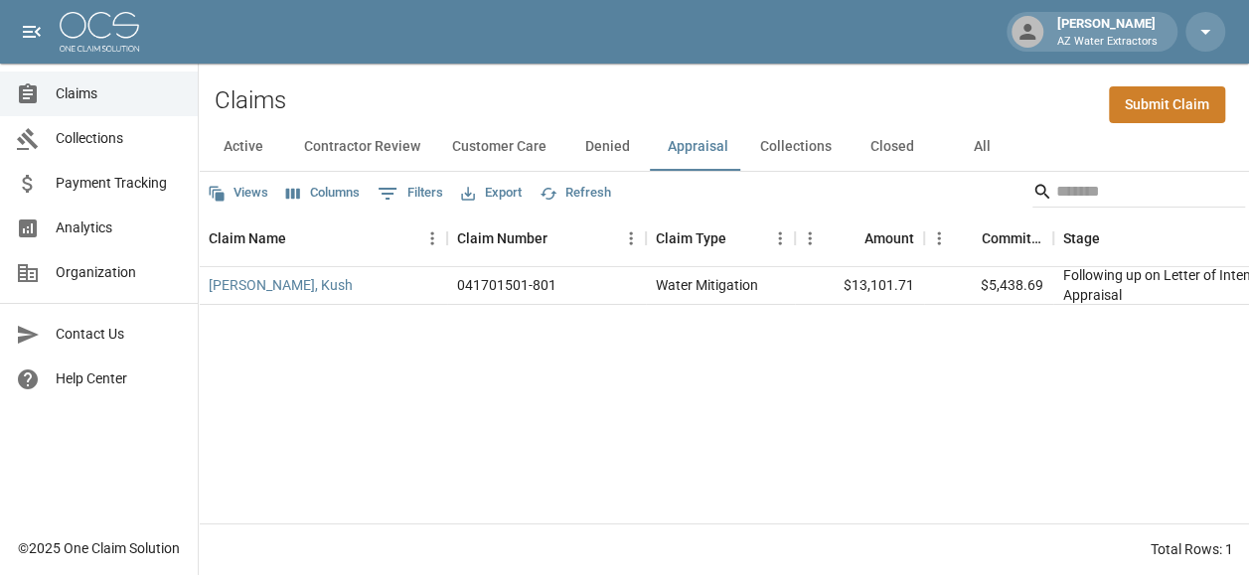
click at [608, 123] on button "Denied" at bounding box center [606, 147] width 89 height 48
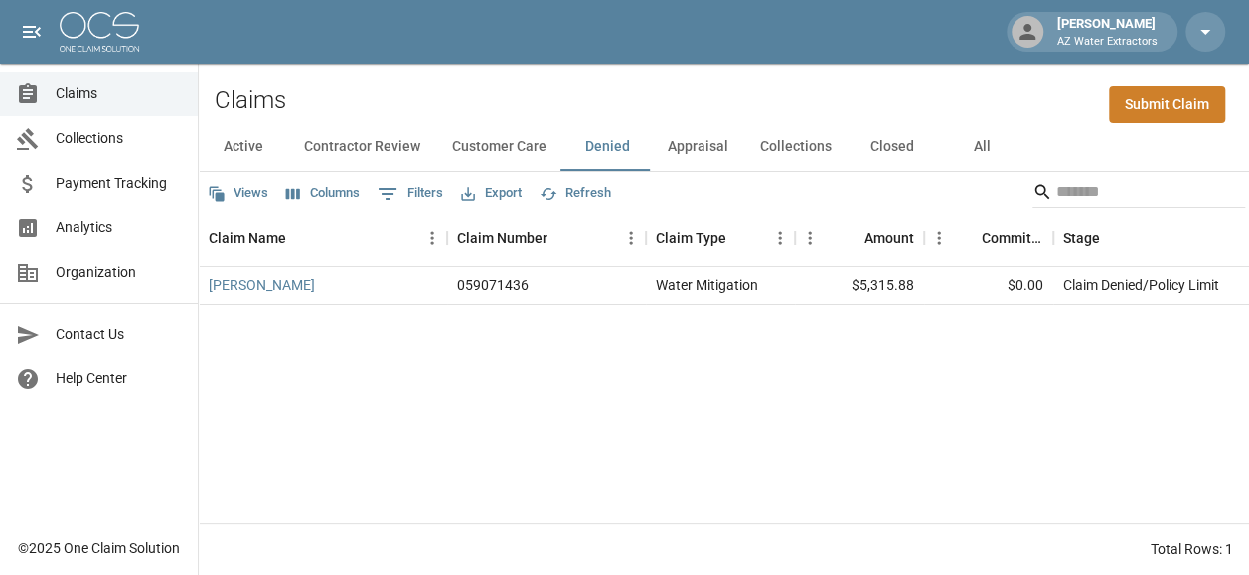
click at [490, 130] on button "Customer Care" at bounding box center [499, 147] width 126 height 48
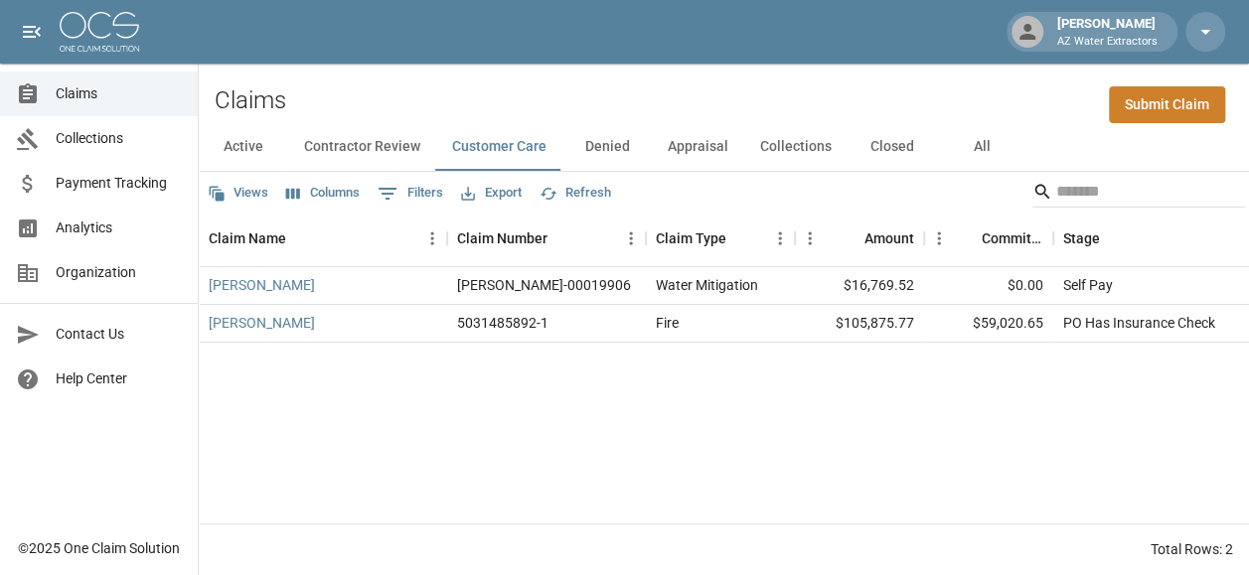
click at [260, 127] on button "Active" at bounding box center [243, 147] width 89 height 48
